Goal: Task Accomplishment & Management: Manage account settings

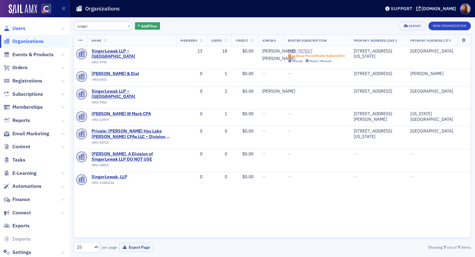
click at [22, 28] on span "Users" at bounding box center [18, 28] width 13 height 7
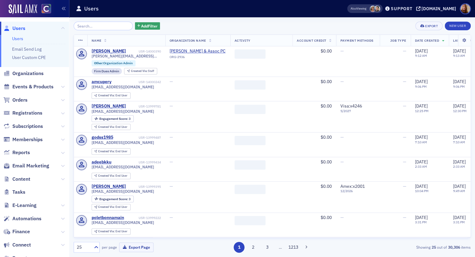
click at [97, 28] on input "search" at bounding box center [103, 26] width 59 height 9
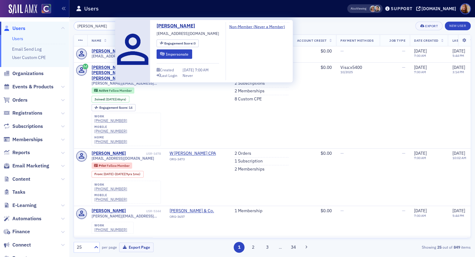
type input "[PERSON_NAME]"
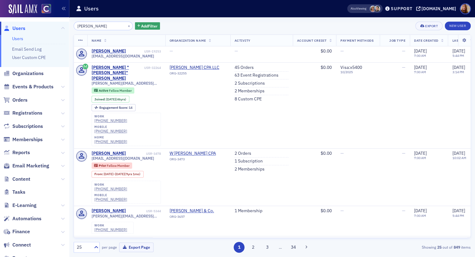
click at [316, 28] on div "[PERSON_NAME] × Add Filter Export New User" at bounding box center [272, 26] width 397 height 9
click at [117, 67] on div "[PERSON_NAME] "[PERSON_NAME]" [PERSON_NAME]" at bounding box center [117, 73] width 51 height 16
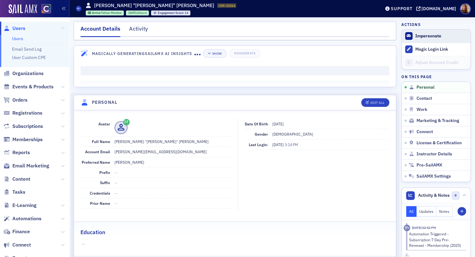
click at [422, 39] on span "Impersonate" at bounding box center [436, 36] width 69 height 13
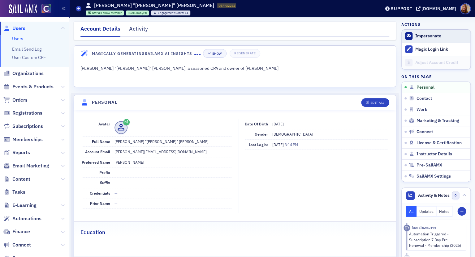
click at [429, 38] on button "Impersonate" at bounding box center [428, 36] width 26 height 6
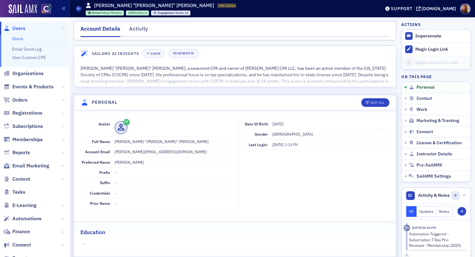
click at [19, 38] on link "Users" at bounding box center [17, 39] width 11 height 6
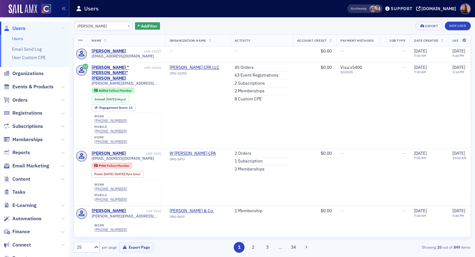
click at [90, 27] on input "[PERSON_NAME]" at bounding box center [103, 26] width 59 height 9
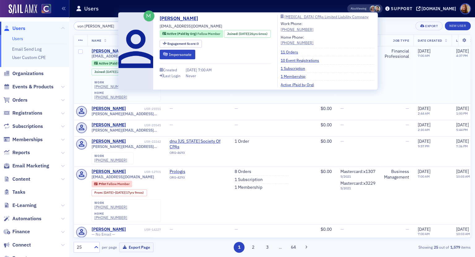
type input "von [PERSON_NAME]"
click at [99, 52] on div "[PERSON_NAME]" at bounding box center [109, 52] width 34 height 6
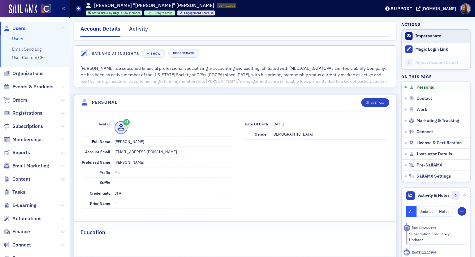
click at [419, 35] on button "Impersonate" at bounding box center [428, 36] width 26 height 6
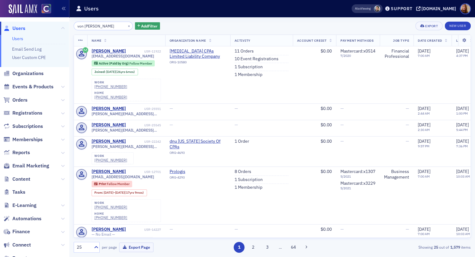
click at [87, 26] on input "von [PERSON_NAME]" at bounding box center [103, 26] width 59 height 9
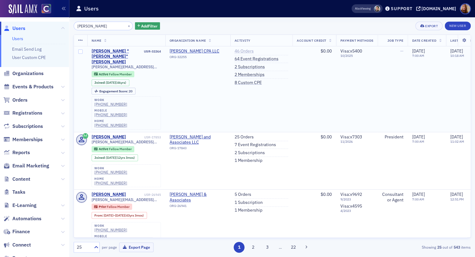
type input "[PERSON_NAME]"
click at [250, 52] on link "46 Orders" at bounding box center [244, 52] width 19 height 6
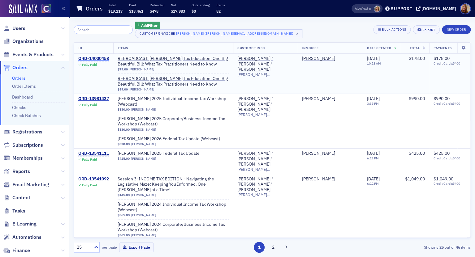
click at [88, 57] on div "ORD-14000458" at bounding box center [93, 59] width 31 height 6
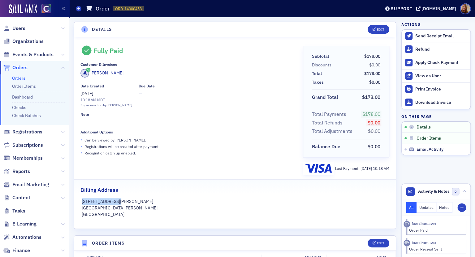
drag, startPoint x: 116, startPoint y: 203, endPoint x: 79, endPoint y: 202, distance: 36.8
click at [79, 202] on div "[STREET_ADDRESS][PERSON_NAME][PERSON_NAME]" at bounding box center [235, 208] width 322 height 19
copy p "[STREET_ADDRESS][PERSON_NAME]"
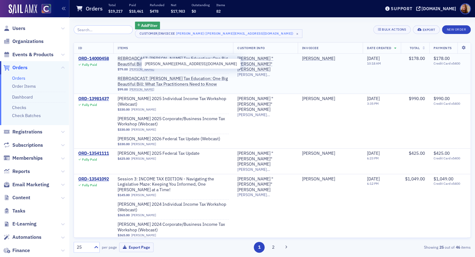
click at [258, 72] on span "[PERSON_NAME][EMAIL_ADDRESS][DOMAIN_NAME]" at bounding box center [265, 74] width 56 height 5
copy span "[PERSON_NAME][EMAIL_ADDRESS][DOMAIN_NAME]"
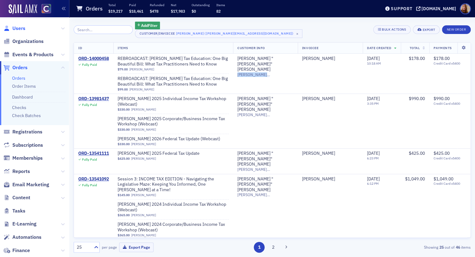
click at [20, 27] on span "Users" at bounding box center [18, 28] width 13 height 7
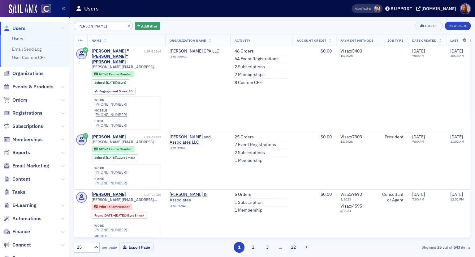
click at [87, 28] on input "[PERSON_NAME]" at bounding box center [103, 26] width 59 height 9
click at [88, 27] on input "[PERSON_NAME]" at bounding box center [103, 26] width 59 height 9
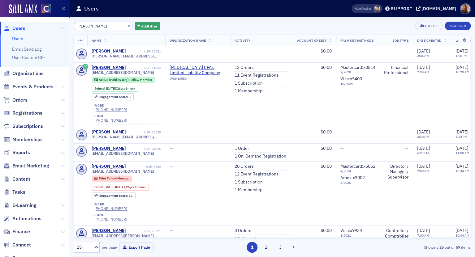
type input "[PERSON_NAME]"
click at [338, 27] on div "[PERSON_NAME] × Add Filter Export New User" at bounding box center [272, 26] width 397 height 9
click at [306, 25] on div "[PERSON_NAME] × Add Filter Export New User" at bounding box center [272, 26] width 397 height 9
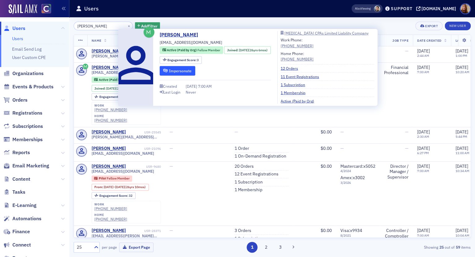
click at [192, 73] on button "Impersonate" at bounding box center [178, 71] width 36 height 10
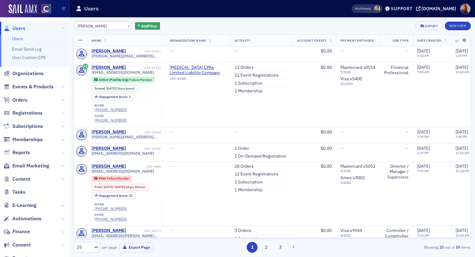
click at [223, 23] on div "[PERSON_NAME] × Add Filter Export New User" at bounding box center [272, 26] width 397 height 9
click at [126, 27] on button "×" at bounding box center [129, 26] width 6 height 6
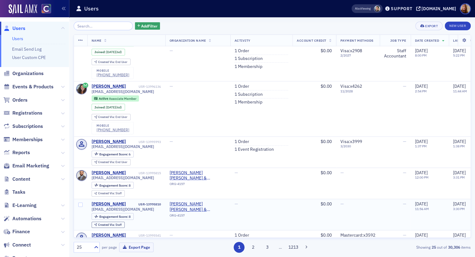
scroll to position [648, 0]
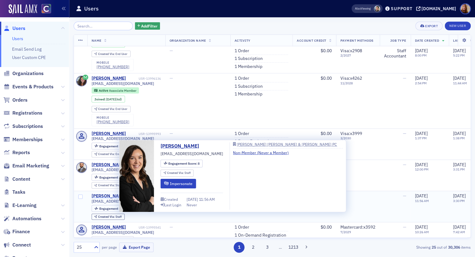
click at [112, 194] on div "[PERSON_NAME]" at bounding box center [109, 197] width 34 height 6
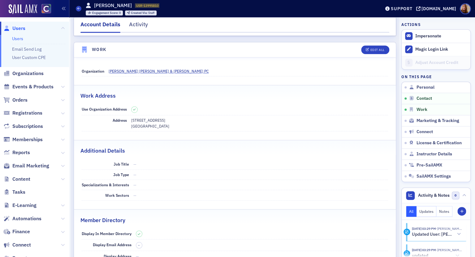
scroll to position [315, 0]
